Goal: Transaction & Acquisition: Subscribe to service/newsletter

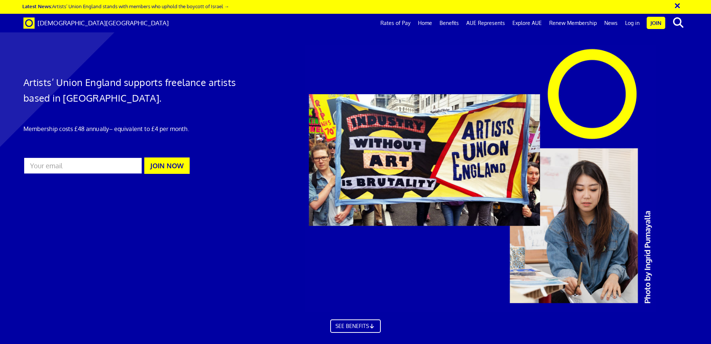
scroll to position [0, 12]
click at [68, 167] on input "email" at bounding box center [82, 165] width 119 height 17
click at [90, 169] on input "email" at bounding box center [82, 165] width 119 height 17
type input "[EMAIL_ADDRESS][DOMAIN_NAME]"
click at [168, 157] on div "Artists’ Union England supports freelance artists based in England. Membership …" at bounding box center [130, 112] width 225 height 135
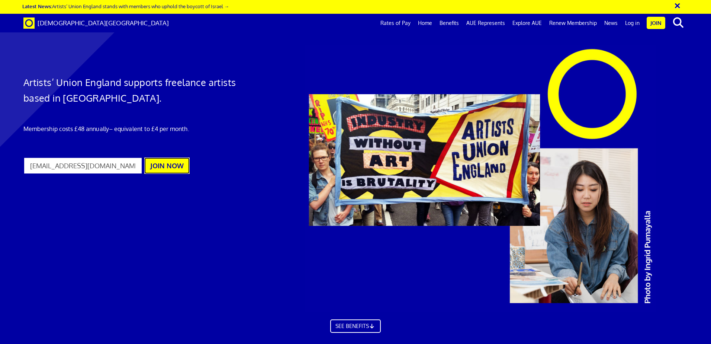
click at [170, 165] on button "JOIN NOW" at bounding box center [166, 165] width 45 height 16
click at [161, 163] on button "JOIN NOW" at bounding box center [166, 165] width 45 height 16
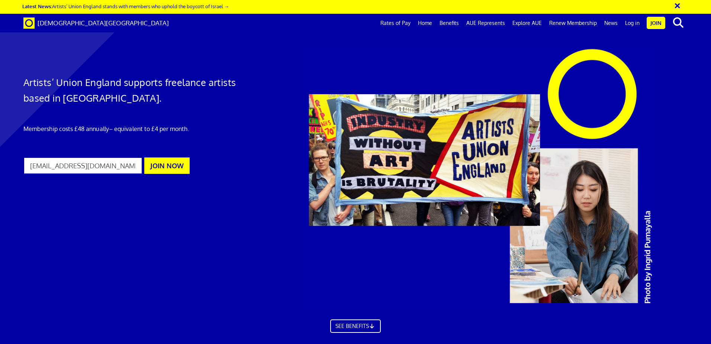
scroll to position [1451, 0]
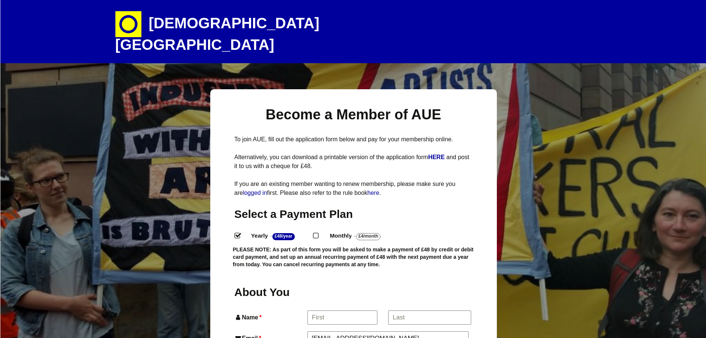
select select
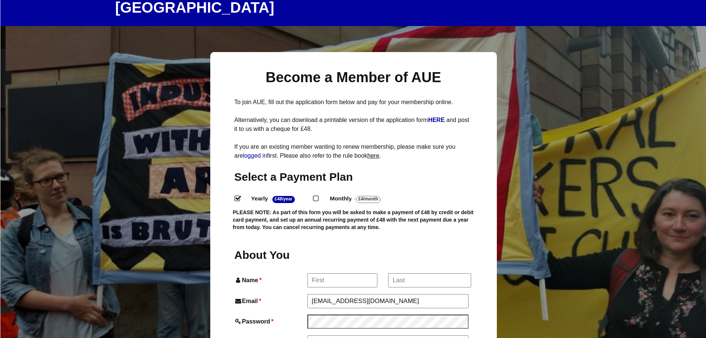
click at [379, 153] on link "here" at bounding box center [373, 156] width 12 height 6
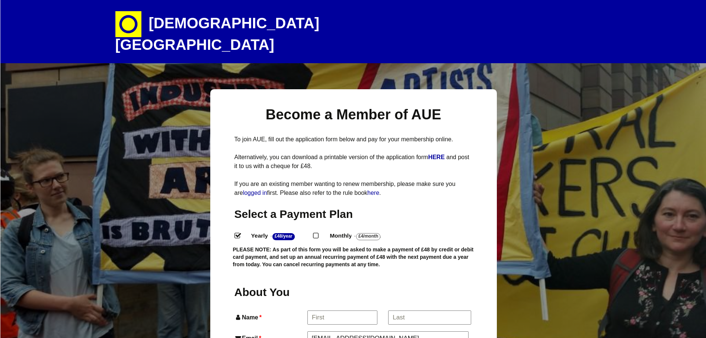
select select
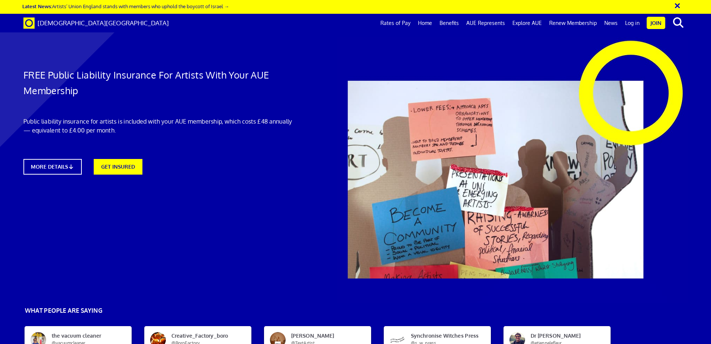
scroll to position [0, 12]
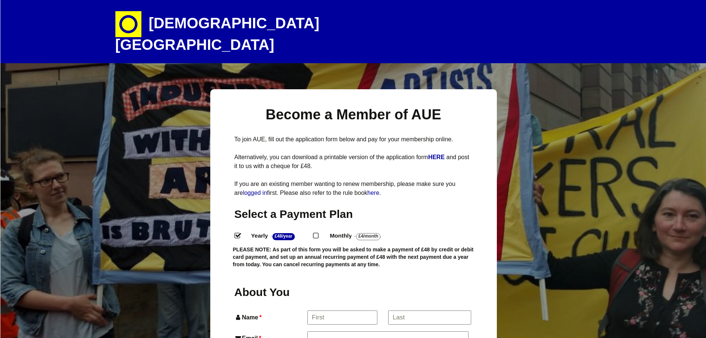
select select
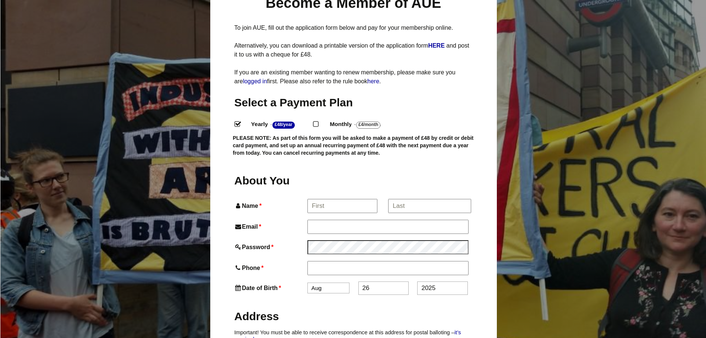
click at [316, 121] on input "Monthly - £4/Month ." at bounding box center [315, 123] width 5 height 5
radio input "true"
click at [334, 199] on input "Name *" at bounding box center [341, 205] width 69 height 13
type input "Gogo"
type input "Anyanwu"
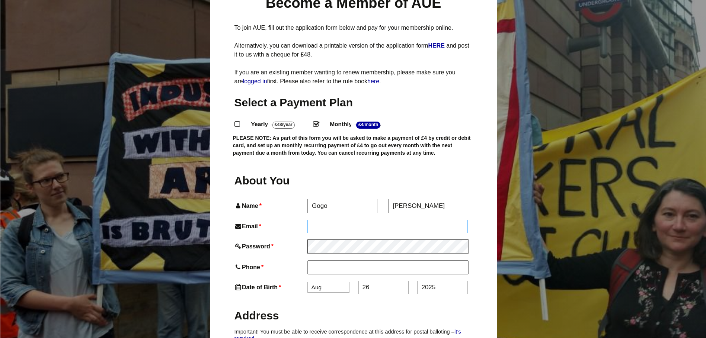
click at [324, 220] on input "Email *" at bounding box center [387, 226] width 161 height 13
type input "chimaroge@gmail.com"
type input "A"
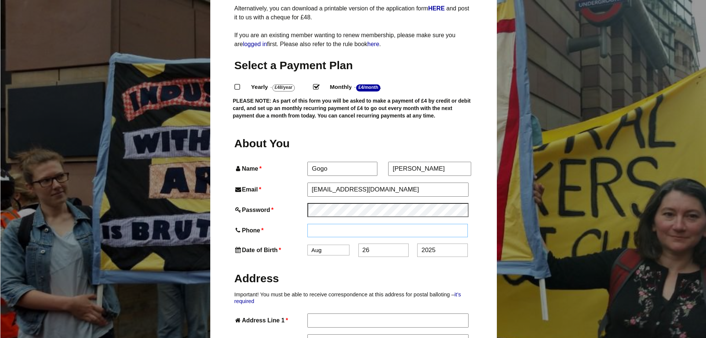
scroll to position [186, 0]
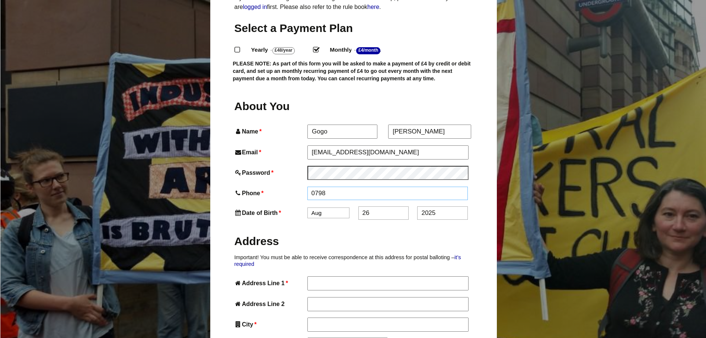
type input "07983029328"
click at [334, 208] on select "Jan Feb Mar Apr May Jun Jul Aug Sep Oct Nov Dec" at bounding box center [328, 213] width 42 height 11
select select "10"
click at [307, 208] on select "Jan Feb Mar Apr May Jun Jul Aug Sep Oct Nov Dec" at bounding box center [328, 213] width 42 height 11
click at [372, 207] on input "26" at bounding box center [383, 213] width 50 height 13
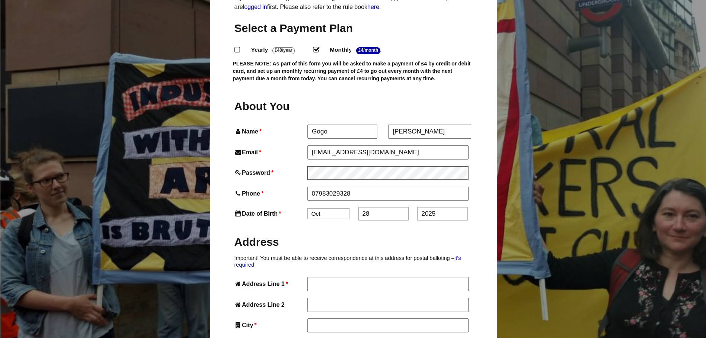
type input "28"
click at [436, 207] on input "2025" at bounding box center [442, 213] width 50 height 13
type input "2"
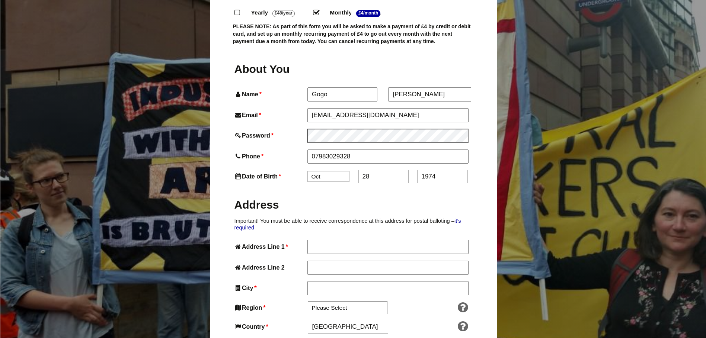
scroll to position [260, 0]
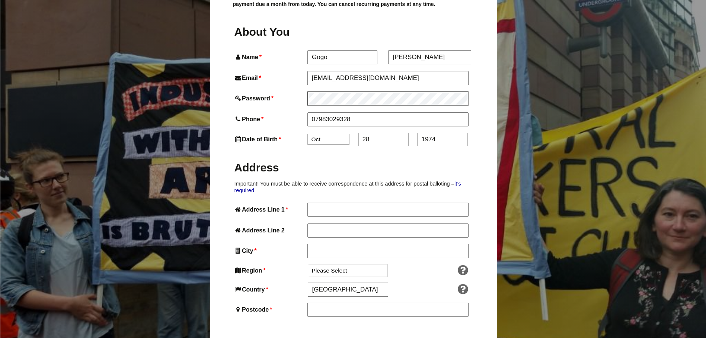
type input "1974"
click at [393, 203] on input "Address Line 1 *" at bounding box center [387, 209] width 161 height 13
type input "1 Stanley Avenue"
click at [363, 224] on input "Address Line 2" at bounding box center [387, 230] width 161 height 13
type input "Harehills"
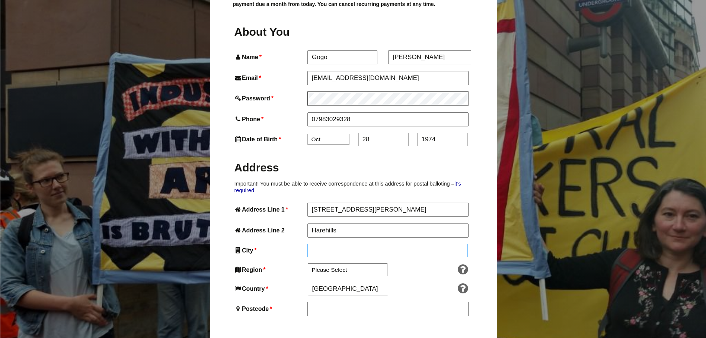
drag, startPoint x: 353, startPoint y: 234, endPoint x: 358, endPoint y: 234, distance: 4.5
click at [353, 244] on input "City *" at bounding box center [387, 250] width 161 height 13
type input "Leeds"
click at [360, 264] on select "Please Select South East England London North West England East of England West…" at bounding box center [348, 270] width 80 height 13
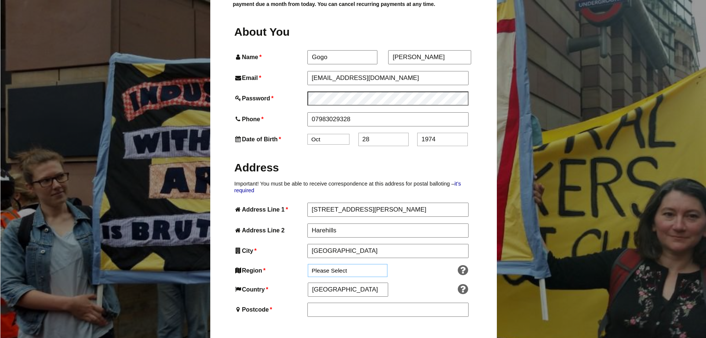
select select "Yorkshire and the Humber"
click at [308, 264] on select "Please Select South East England London North West England East of England West…" at bounding box center [348, 270] width 80 height 13
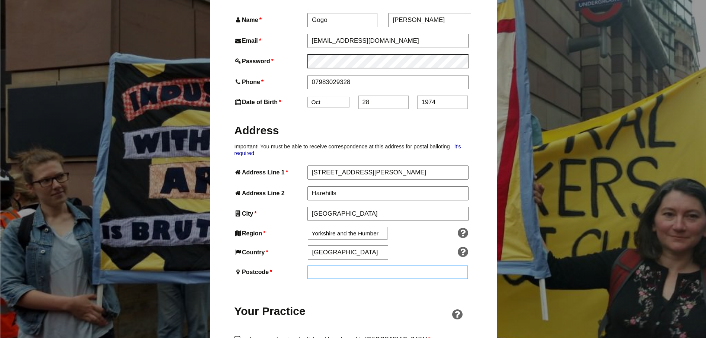
click at [360, 266] on input "Postcode *" at bounding box center [387, 272] width 161 height 13
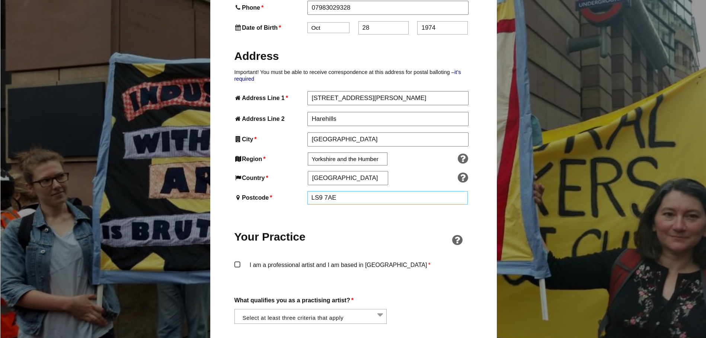
type input "LS9 7AE"
click at [237, 261] on label "I am a professional artist and I am based in England *" at bounding box center [353, 272] width 238 height 22
click at [0, 0] on input "I am a professional artist and I am based in England *" at bounding box center [0, 0] width 0 height 0
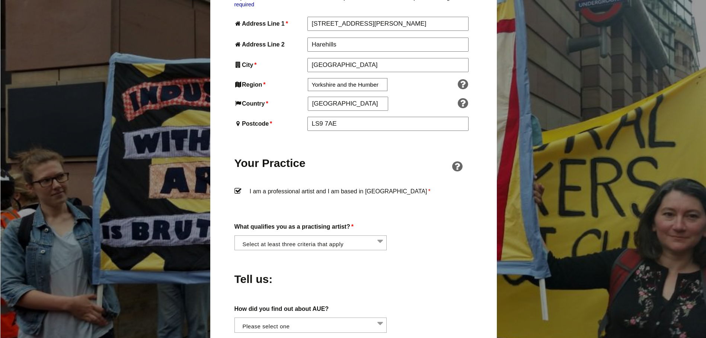
click at [378, 236] on li at bounding box center [313, 242] width 153 height 13
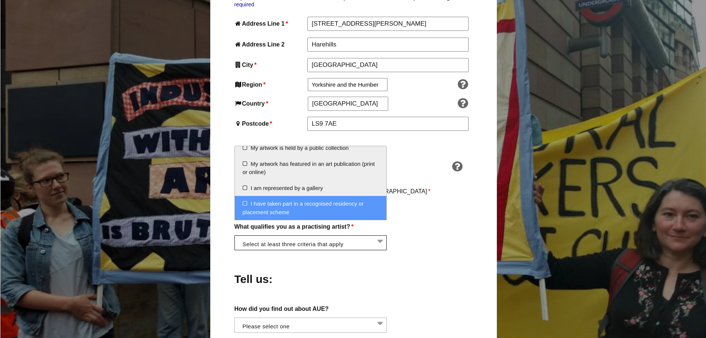
scroll to position [60, 0]
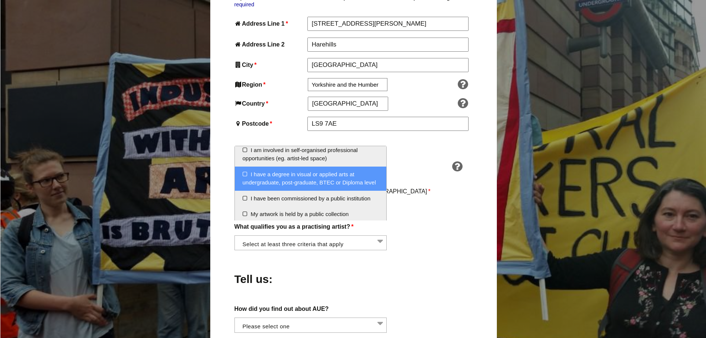
click at [335, 184] on li "I have a degree in visual or applied arts at undergraduate, post-graduate, BTEC…" at bounding box center [311, 179] width 152 height 24
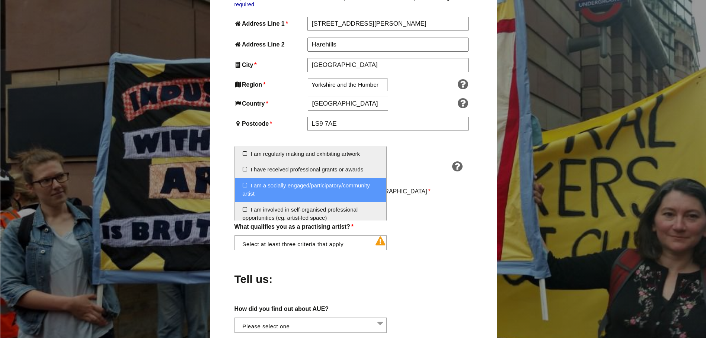
scroll to position [409, 0]
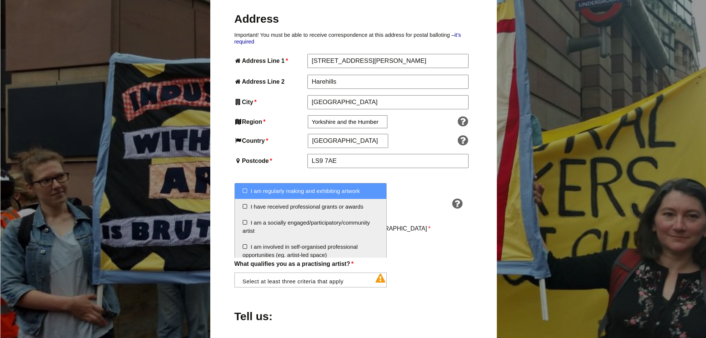
click at [323, 192] on li "I am regularly making and exhibiting artwork" at bounding box center [311, 191] width 152 height 16
select select "regularly_making_and_exhibiting_artwork"
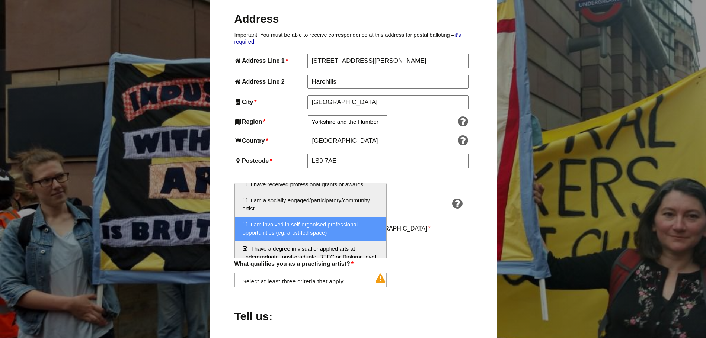
scroll to position [0, 0]
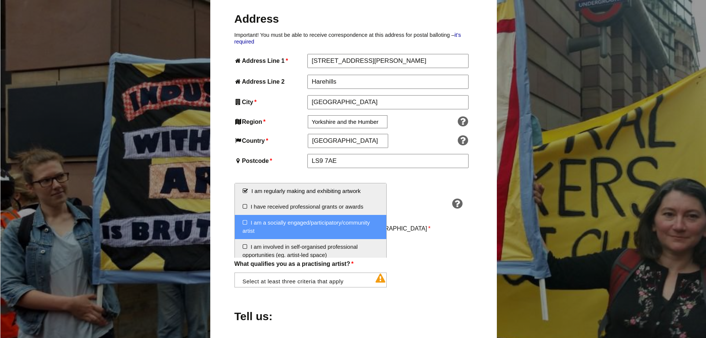
click at [295, 225] on li "I am a socially engaged/participatory/community artist" at bounding box center [311, 227] width 152 height 24
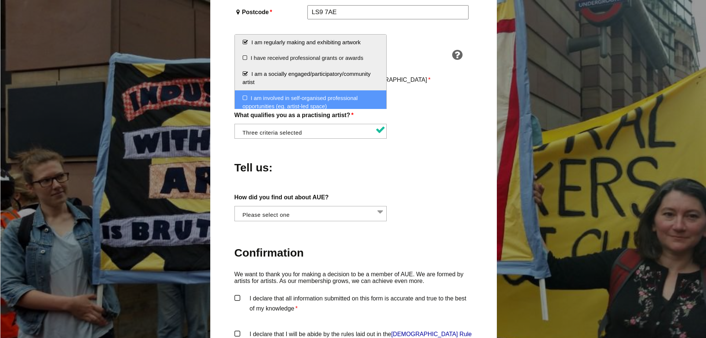
scroll to position [0, 0]
click at [377, 206] on li at bounding box center [312, 212] width 153 height 13
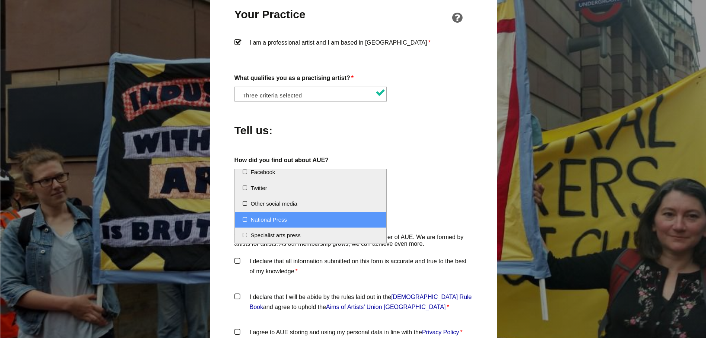
scroll to position [0, 0]
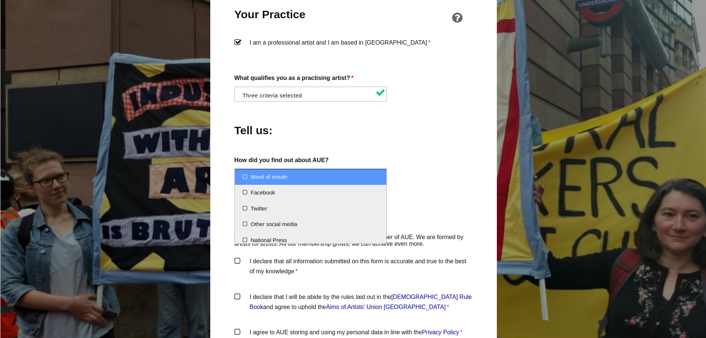
select select "Word of mouth"
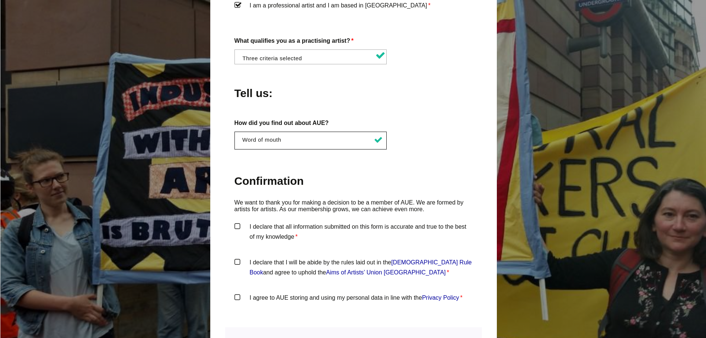
scroll to position [670, 0]
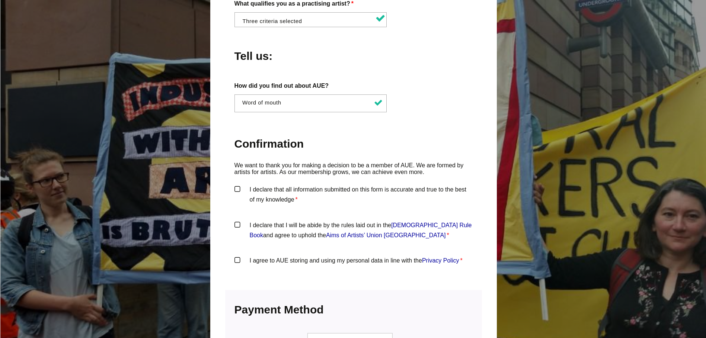
click at [238, 185] on label "I declare that all information submitted on this form is accurate and true to t…" at bounding box center [353, 196] width 238 height 22
click at [0, 0] on input "I declare that all information submitted on this form is accurate and true to t…" at bounding box center [0, 0] width 0 height 0
click at [236, 220] on label "I declare that I will be abide by the rules laid out in the Artists' Union Engl…" at bounding box center [353, 231] width 238 height 22
click at [0, 0] on input "I declare that I will be abide by the rules laid out in the Artists' Union Engl…" at bounding box center [0, 0] width 0 height 0
click at [238, 256] on label "I agree to AUE storing and using my personal data in line with the Privacy Poli…" at bounding box center [353, 267] width 238 height 22
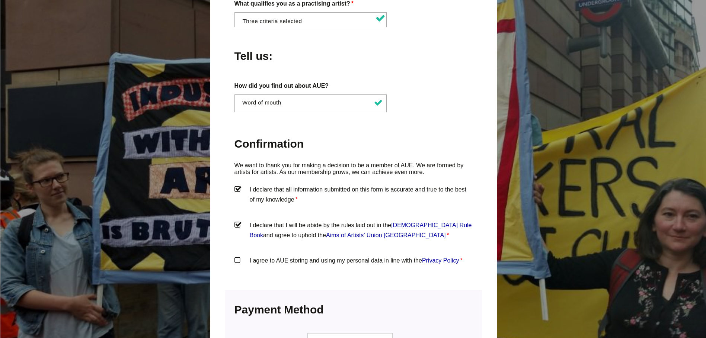
click at [0, 0] on input "I agree to AUE storing and using my personal data in line with the Privacy Poli…" at bounding box center [0, 0] width 0 height 0
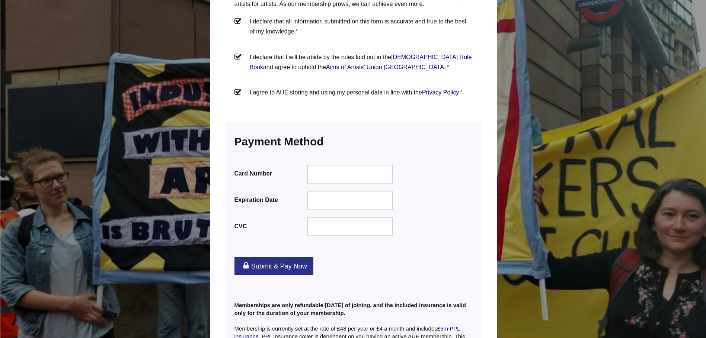
scroll to position [912, 0]
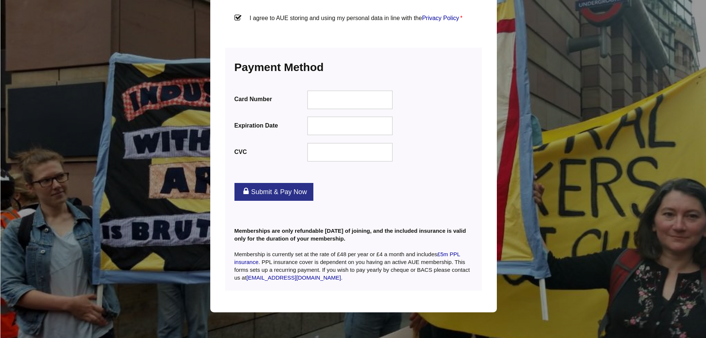
click at [284, 183] on link "Submit & Pay Now" at bounding box center [273, 192] width 79 height 18
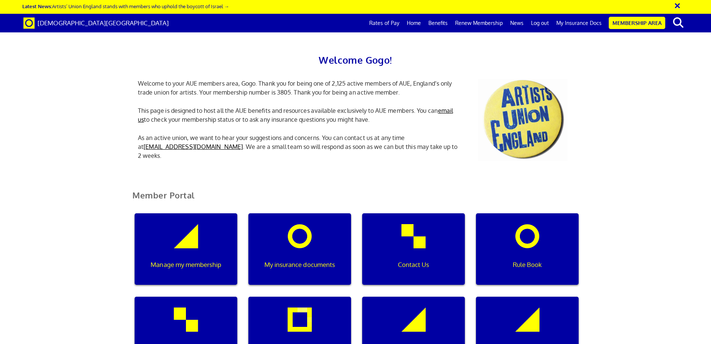
scroll to position [149, 0]
click at [302, 260] on p "My insurance documents" at bounding box center [300, 265] width 92 height 10
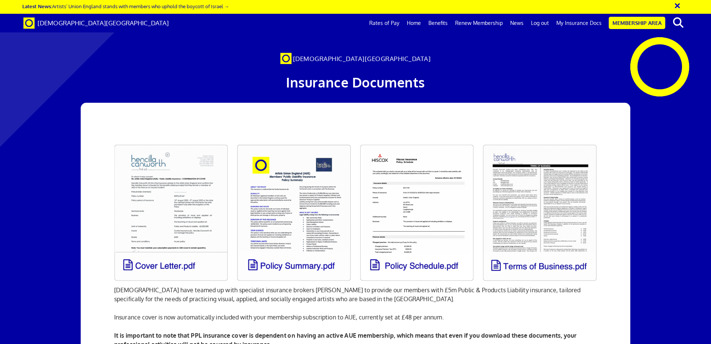
scroll to position [74, 0]
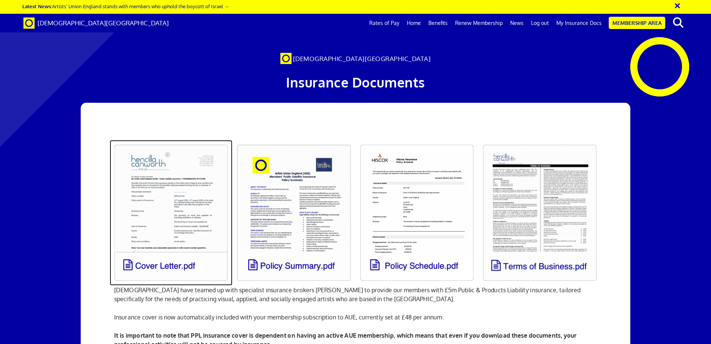
click at [181, 188] on link at bounding box center [171, 212] width 123 height 145
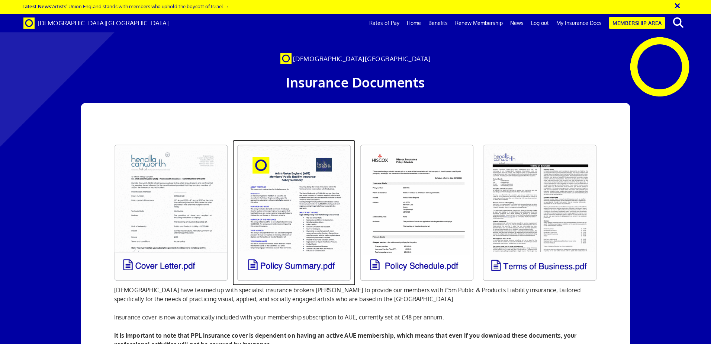
click at [301, 140] on link at bounding box center [294, 212] width 123 height 145
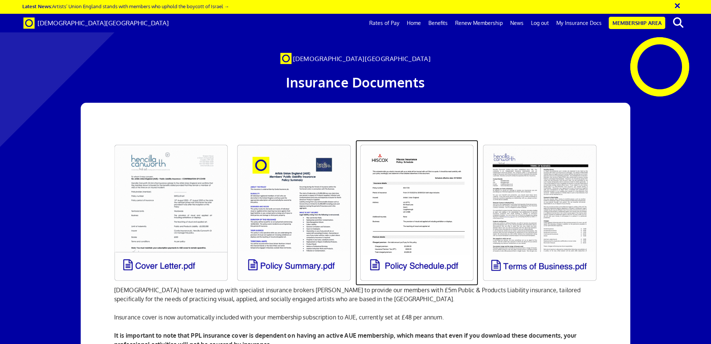
click at [434, 140] on link at bounding box center [417, 212] width 123 height 145
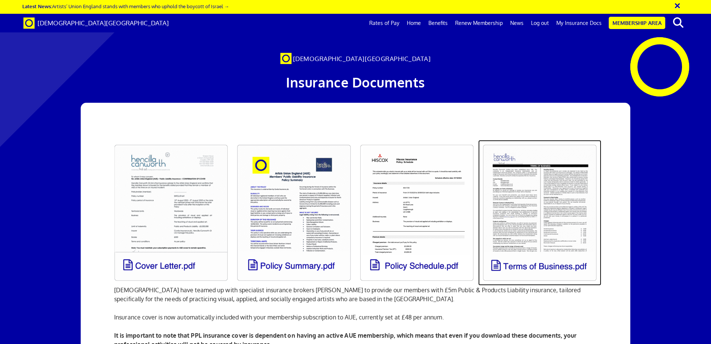
click at [523, 140] on link at bounding box center [539, 212] width 123 height 145
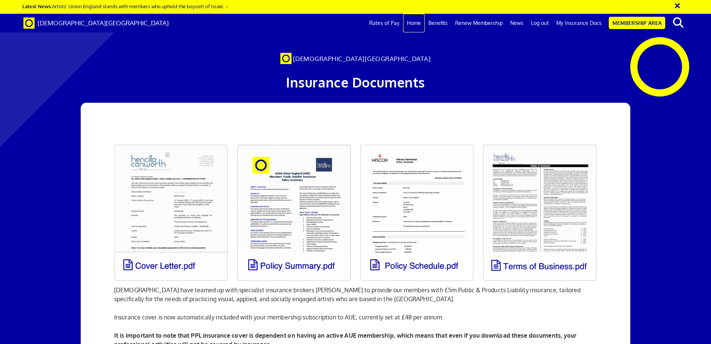
click at [418, 21] on link "Home" at bounding box center [414, 23] width 22 height 19
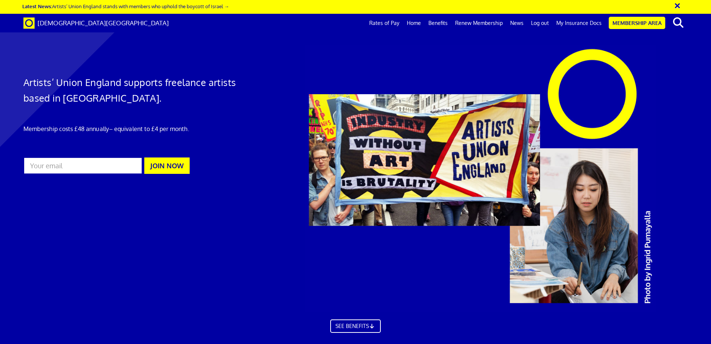
scroll to position [1153, 0]
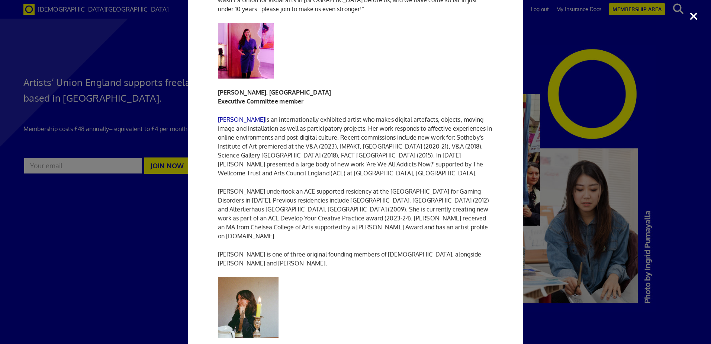
scroll to position [1086, 0]
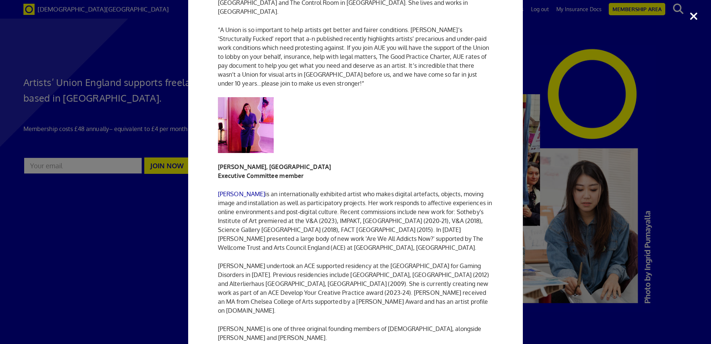
click at [594, 30] on div "Executive Committee Current members of the Executive Committee (serving [DATE]-…" at bounding box center [355, 172] width 711 height 344
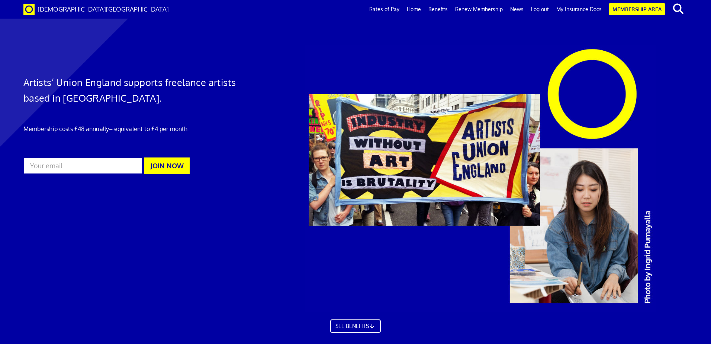
scroll to position [1190, 0]
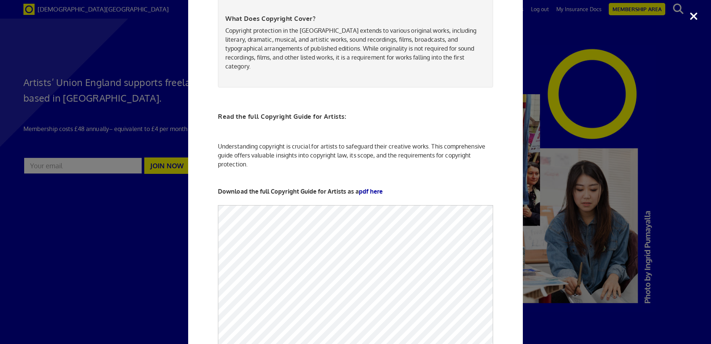
scroll to position [632, 0]
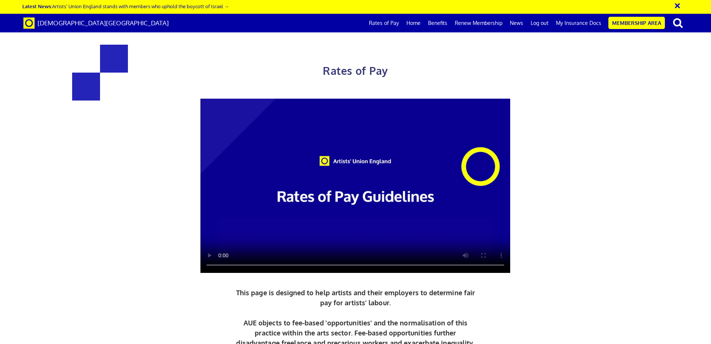
scroll to position [1711, 0]
